Goal: Task Accomplishment & Management: Complete application form

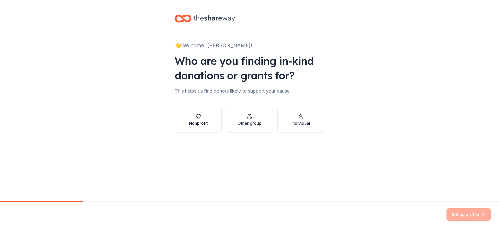
click at [188, 115] on button "Nonprofit" at bounding box center [198, 120] width 47 height 25
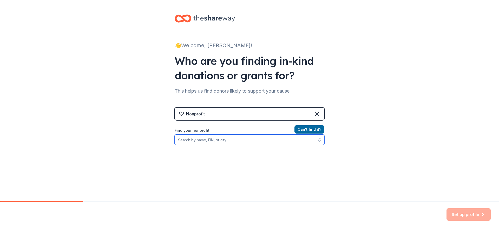
click at [268, 138] on input "Find your nonprofit" at bounding box center [250, 140] width 150 height 10
type input "early alert canines"
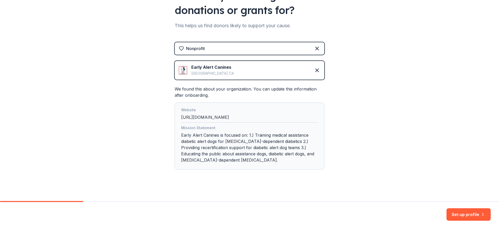
scroll to position [67, 0]
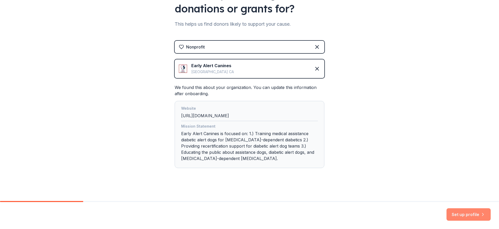
click at [458, 214] on button "Set up profile" at bounding box center [469, 215] width 44 height 12
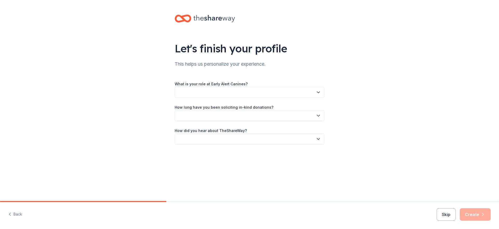
click at [320, 92] on icon "button" at bounding box center [318, 92] width 5 height 5
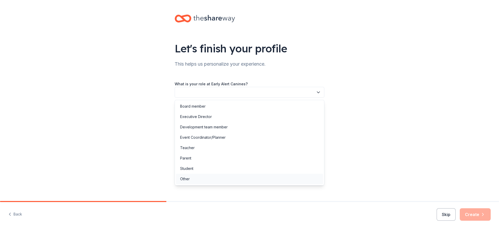
click at [192, 179] on div "Other" at bounding box center [249, 179] width 147 height 10
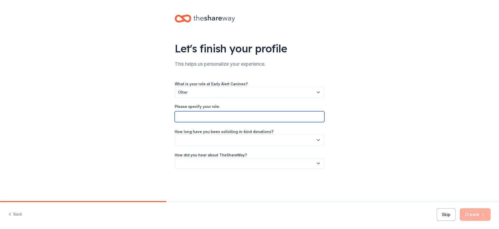
click at [241, 116] on input "Please specify your role:" at bounding box center [250, 116] width 150 height 11
type input "Volunteer"
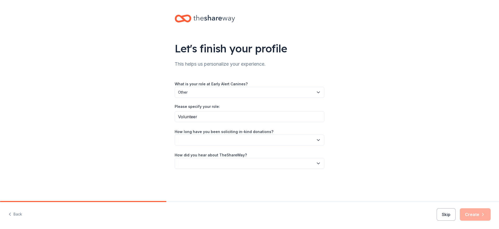
click at [312, 140] on button "button" at bounding box center [250, 140] width 150 height 11
click at [268, 187] on div "More than 5 years" at bounding box center [249, 185] width 147 height 10
click at [317, 162] on icon "button" at bounding box center [318, 163] width 5 height 5
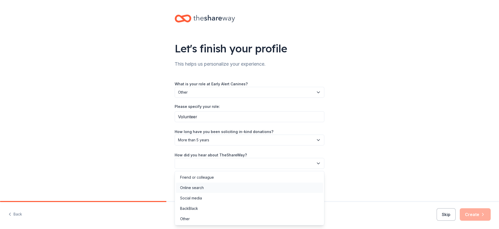
click at [298, 185] on div "Online search" at bounding box center [249, 188] width 147 height 10
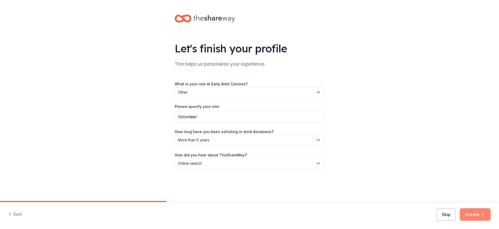
click at [470, 214] on button "Create" at bounding box center [475, 215] width 31 height 12
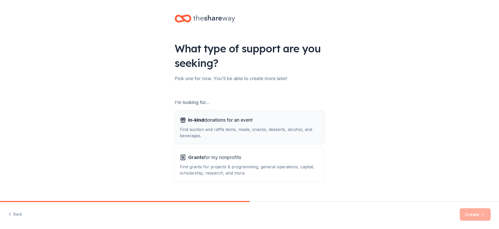
click at [246, 120] on span "In-kind donations for an event" at bounding box center [220, 120] width 64 height 8
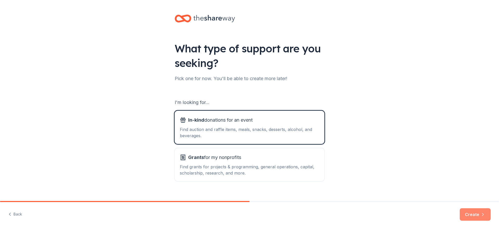
click at [472, 214] on button "Create" at bounding box center [475, 215] width 31 height 12
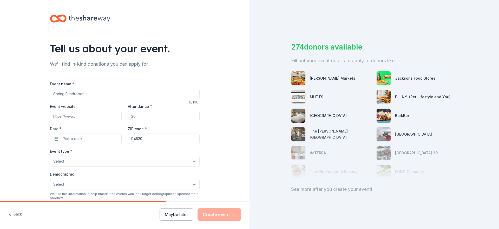
click at [101, 93] on input "Event name *" at bounding box center [125, 94] width 150 height 10
type input "Comedy for Canines"
click at [84, 118] on input "Event website" at bounding box center [86, 116] width 72 height 10
paste input "https://www.earlyalertcanines.org/comedyforcanines"
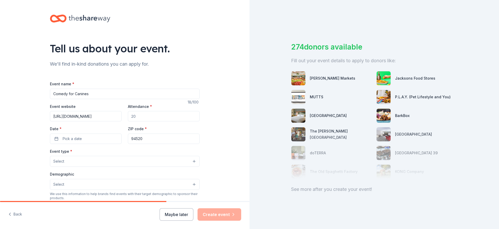
type input "https://www.earlyalertcanines.org/comedyforcanines"
click at [156, 116] on input "Attendance *" at bounding box center [164, 116] width 72 height 10
type input "150"
click at [87, 138] on button "Pick a date" at bounding box center [86, 139] width 72 height 10
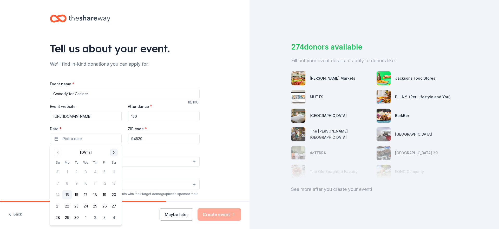
click at [114, 153] on button "Go to next month" at bounding box center [113, 152] width 7 height 7
click at [113, 206] on button "25" at bounding box center [113, 206] width 9 height 9
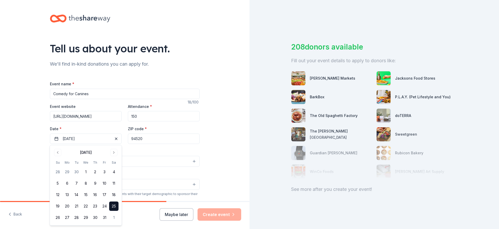
click at [224, 125] on div "Tell us about your event. We'll find in-kind donations you can apply for. Event…" at bounding box center [125, 173] width 250 height 346
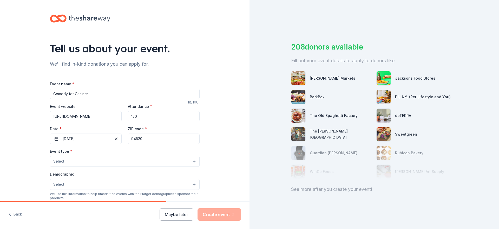
click at [160, 164] on button "Select" at bounding box center [125, 161] width 150 height 11
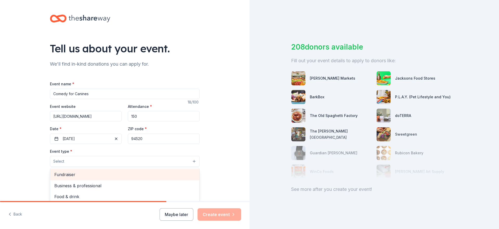
click at [81, 174] on span "Fundraiser" at bounding box center [124, 175] width 141 height 7
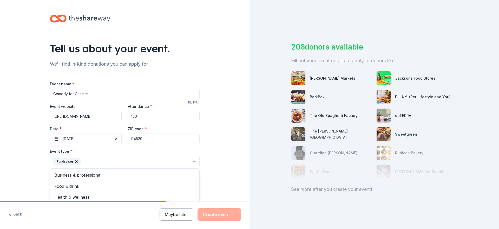
click at [29, 172] on div "Tell us about your event. We'll find in-kind donations you can apply for. Event…" at bounding box center [125, 173] width 250 height 346
click at [86, 188] on button "Select" at bounding box center [125, 185] width 150 height 11
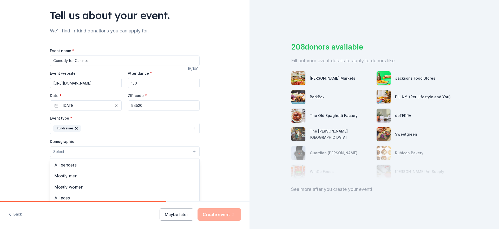
scroll to position [62, 0]
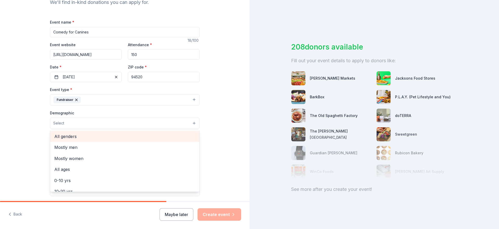
click at [68, 139] on span "All genders" at bounding box center [124, 136] width 141 height 7
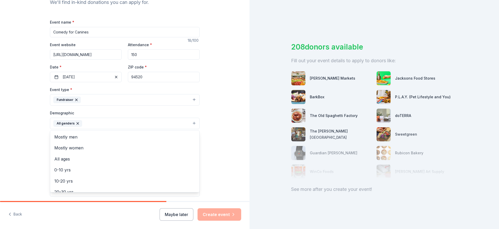
click at [31, 149] on div "Tell us about your event. We'll find in-kind donations you can apply for. Event…" at bounding box center [125, 111] width 250 height 347
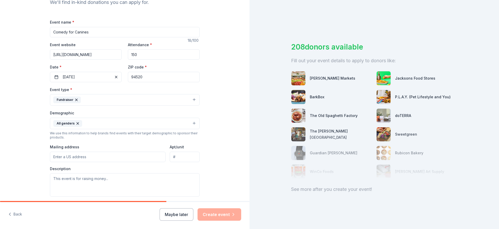
click at [122, 99] on button "Fundraiser" at bounding box center [125, 99] width 150 height 11
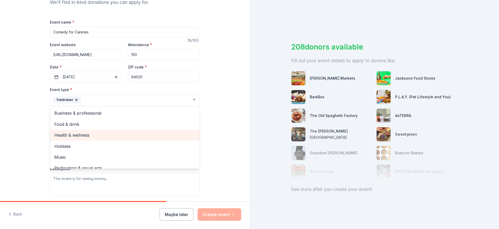
scroll to position [0, 0]
click at [28, 143] on div "Tell us about your event. We'll find in-kind donations you can apply for. Event…" at bounding box center [125, 111] width 250 height 347
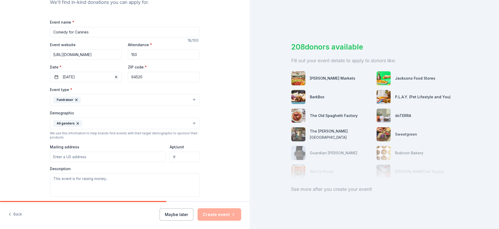
click at [74, 159] on input "Mailing address" at bounding box center [108, 157] width 116 height 10
type input "1641 Challenge Drive, Concord, CA, 94520"
click at [74, 182] on textarea at bounding box center [125, 185] width 150 height 23
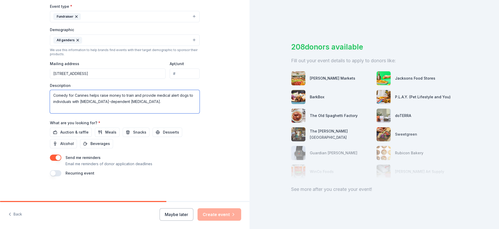
scroll to position [146, 0]
type textarea "Comedy for Canines helps raise money to train and provide medical alert dogs to…"
click at [71, 130] on span "Auction & raffle" at bounding box center [74, 132] width 28 height 6
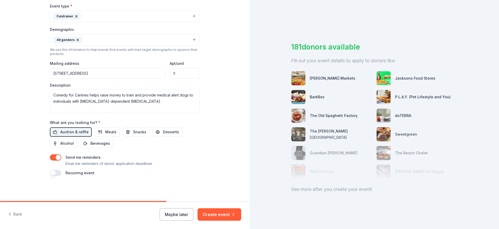
click at [57, 158] on button "button" at bounding box center [55, 158] width 11 height 6
click at [211, 217] on button "Create event" at bounding box center [220, 215] width 44 height 12
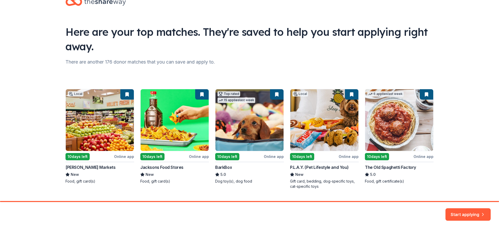
scroll to position [30, 0]
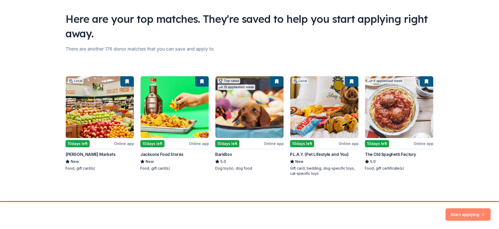
click at [462, 212] on button "Start applying" at bounding box center [467, 212] width 45 height 12
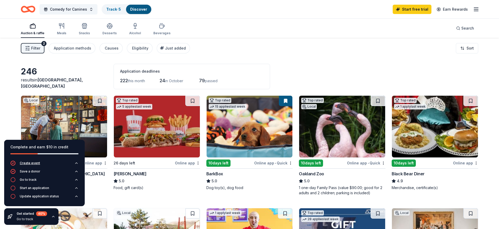
click at [77, 164] on icon "button" at bounding box center [76, 163] width 4 height 4
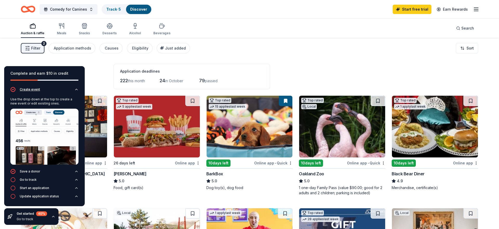
click at [77, 90] on icon "button" at bounding box center [76, 90] width 4 height 4
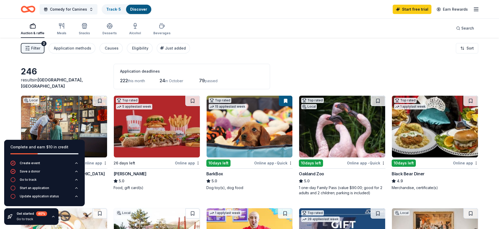
click at [266, 54] on div "Filter 2 Application methods Causes Eligibility Just added Sort" at bounding box center [249, 48] width 499 height 21
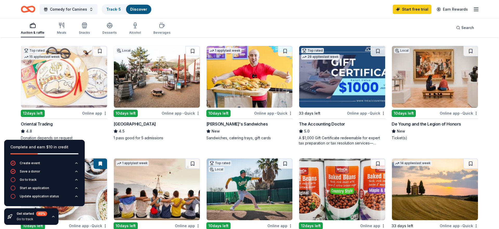
scroll to position [163, 0]
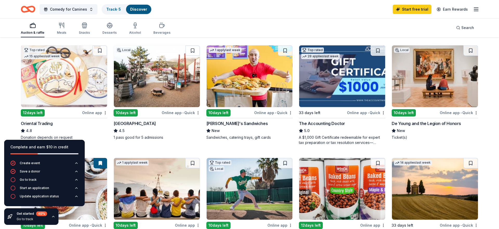
click at [271, 114] on div "Online app • Quick" at bounding box center [273, 113] width 38 height 6
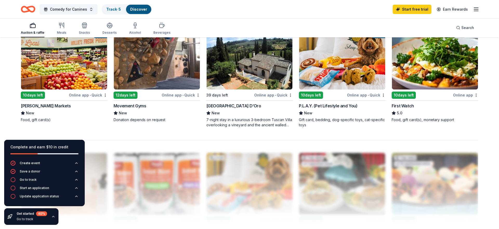
scroll to position [405, 0]
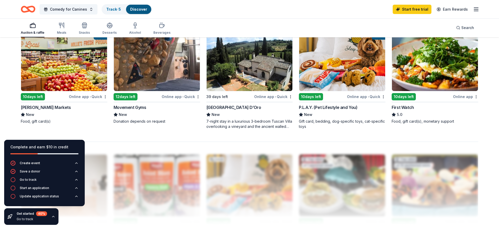
click at [232, 108] on div "Villa Sogni D’Oro" at bounding box center [233, 107] width 55 height 6
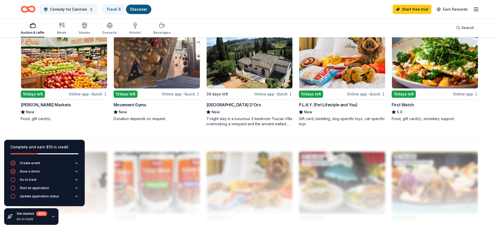
scroll to position [406, 0]
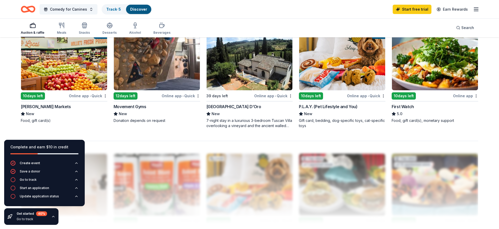
click at [43, 106] on div "Mollie Stone's Markets" at bounding box center [46, 107] width 50 height 6
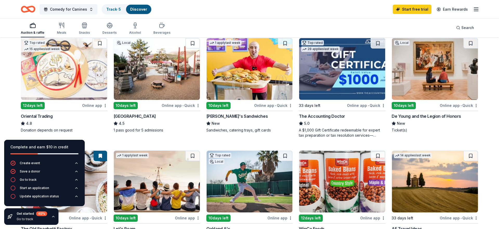
scroll to position [167, 0]
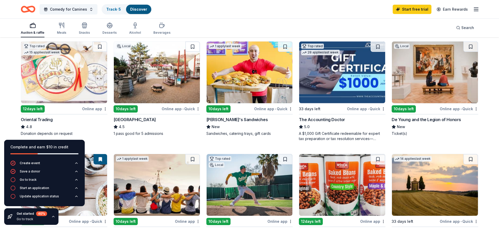
click at [431, 120] on div "De Young and the Legion of Honors" at bounding box center [426, 120] width 69 height 6
click at [427, 122] on div "De Young and the Legion of Honors" at bounding box center [426, 120] width 69 height 6
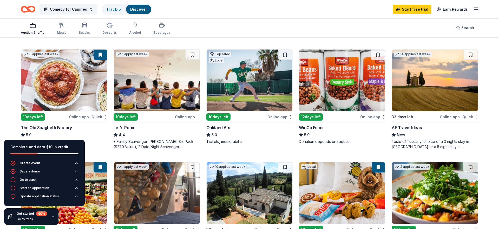
scroll to position [271, 0]
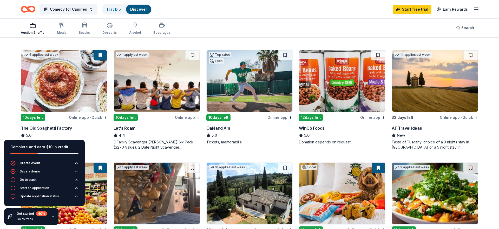
click at [186, 117] on div "Online app" at bounding box center [187, 117] width 25 height 6
click at [401, 127] on div "AF Travel Ideas" at bounding box center [407, 128] width 30 height 6
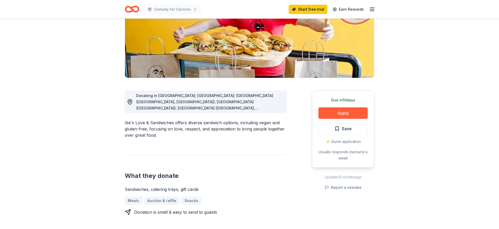
scroll to position [81, 0]
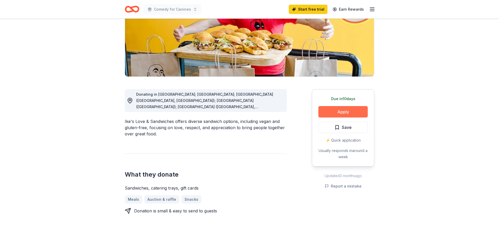
click at [340, 112] on button "Apply" at bounding box center [342, 111] width 49 height 11
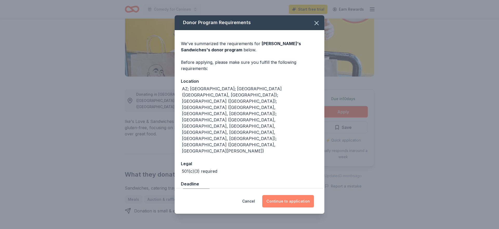
click at [297, 195] on button "Continue to application" at bounding box center [288, 201] width 52 height 12
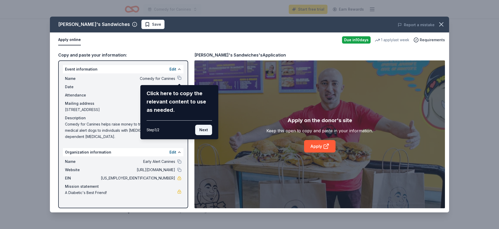
click at [205, 131] on button "Next" at bounding box center [203, 130] width 17 height 10
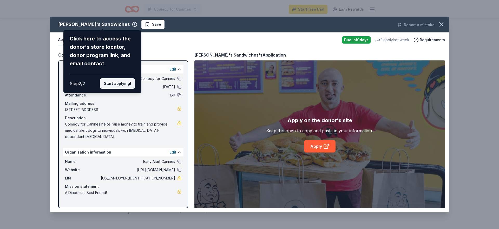
click at [128, 83] on button "Start applying!" at bounding box center [117, 83] width 35 height 10
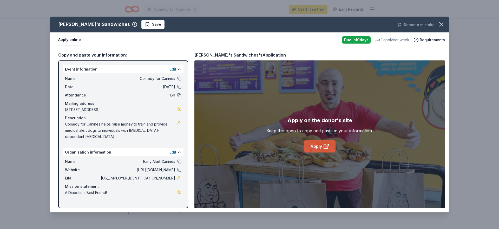
click at [317, 148] on link "Apply" at bounding box center [319, 146] width 31 height 12
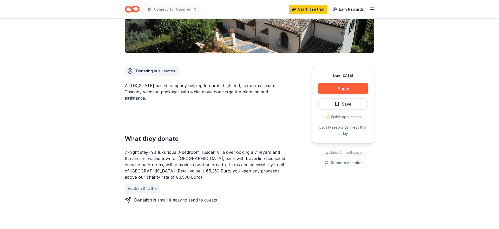
scroll to position [105, 0]
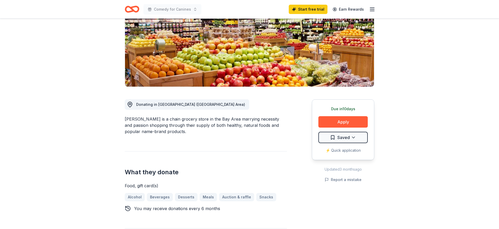
scroll to position [72, 0]
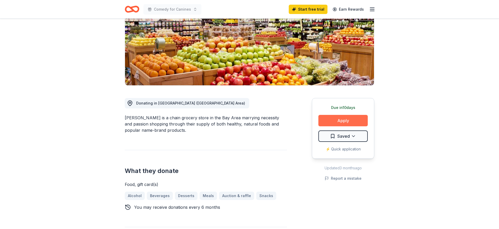
click at [347, 122] on button "Apply" at bounding box center [342, 120] width 49 height 11
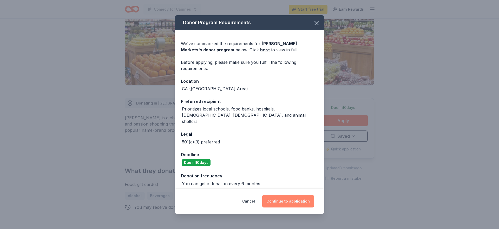
click at [288, 200] on button "Continue to application" at bounding box center [288, 201] width 52 height 12
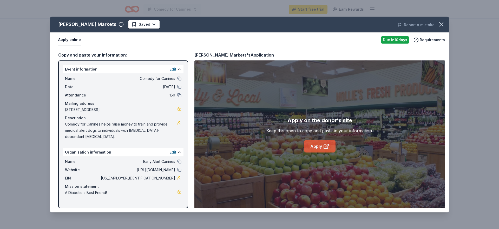
click at [319, 145] on link "Apply" at bounding box center [319, 146] width 31 height 12
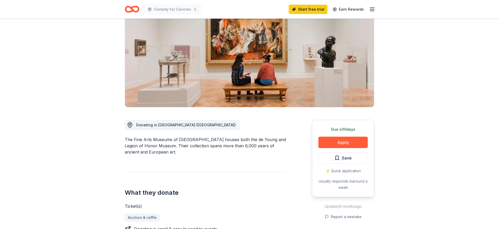
scroll to position [49, 0]
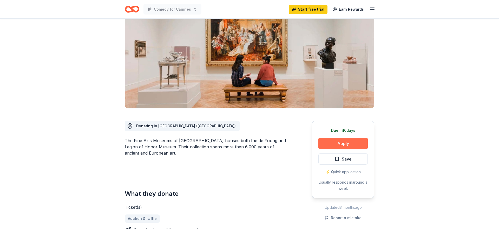
click at [345, 142] on button "Apply" at bounding box center [342, 143] width 49 height 11
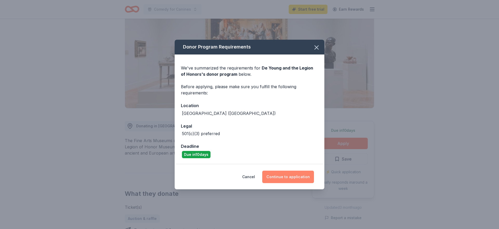
click at [280, 176] on button "Continue to application" at bounding box center [288, 177] width 52 height 12
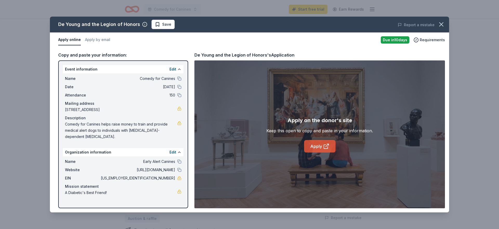
click at [315, 145] on link "Apply" at bounding box center [319, 146] width 31 height 12
click at [142, 26] on icon "button" at bounding box center [144, 24] width 5 height 5
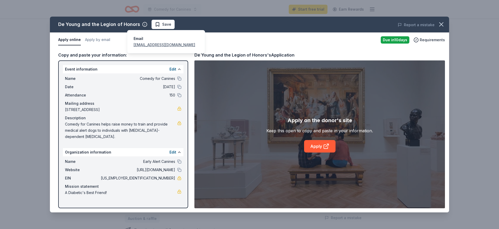
click at [39, 47] on div "De Young and the Legion of Honors Save Report a mistake Apply online Apply by e…" at bounding box center [249, 114] width 499 height 229
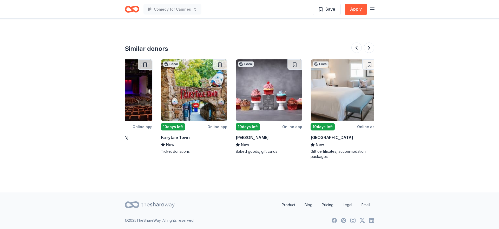
scroll to position [0, 491]
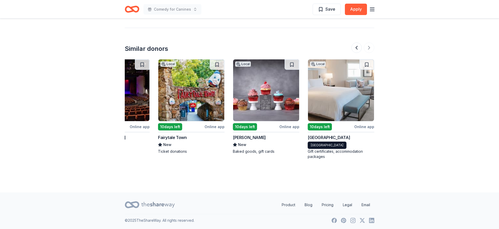
click at [337, 137] on div "[GEOGRAPHIC_DATA]" at bounding box center [329, 138] width 42 height 6
click at [285, 126] on div "Online app" at bounding box center [289, 127] width 20 height 6
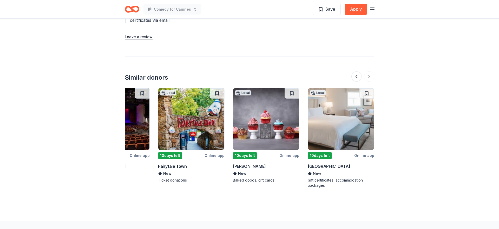
scroll to position [528, 0]
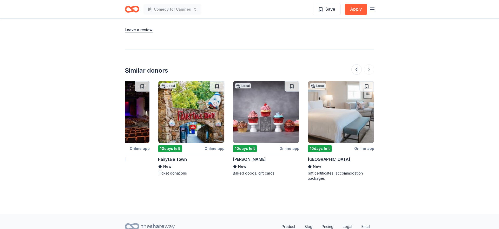
click at [336, 114] on img at bounding box center [341, 112] width 66 height 62
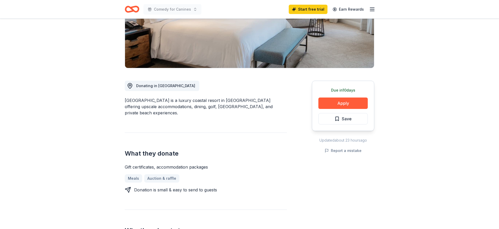
scroll to position [91, 0]
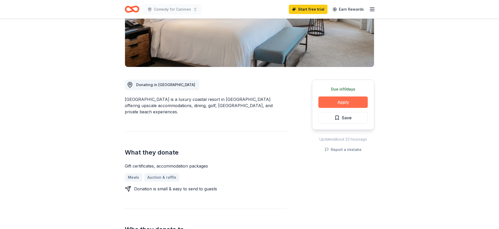
click at [347, 104] on button "Apply" at bounding box center [342, 102] width 49 height 11
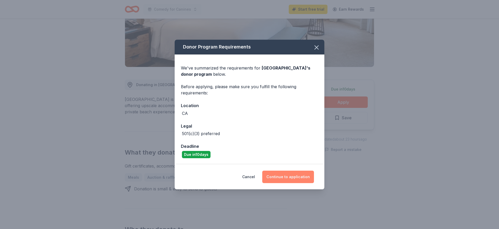
click at [284, 177] on button "Continue to application" at bounding box center [288, 177] width 52 height 12
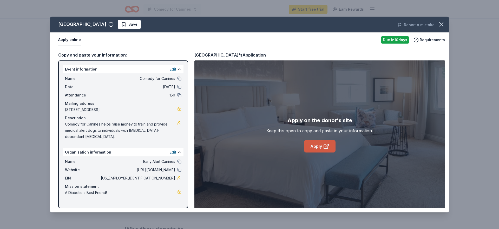
click at [314, 149] on link "Apply" at bounding box center [319, 146] width 31 height 12
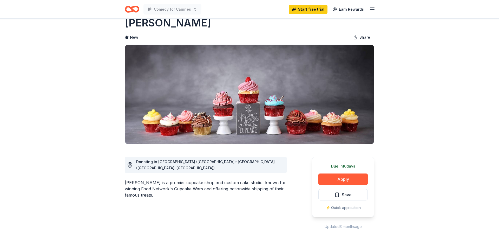
scroll to position [14, 0]
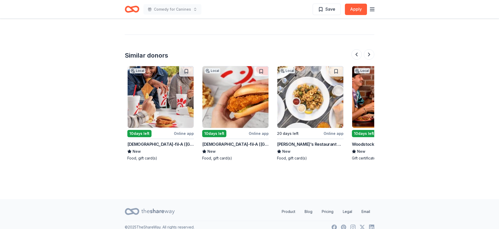
scroll to position [0, 225]
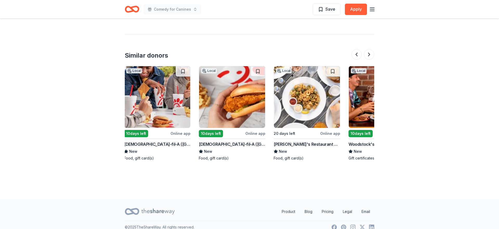
click at [302, 144] on div "Jack's Restaurant & Bar" at bounding box center [307, 144] width 67 height 6
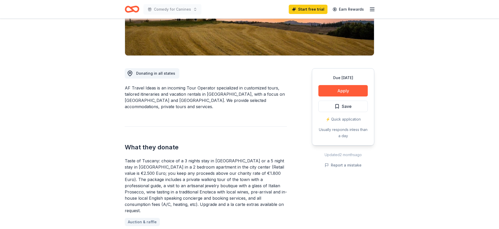
scroll to position [102, 0]
